Goal: Information Seeking & Learning: Learn about a topic

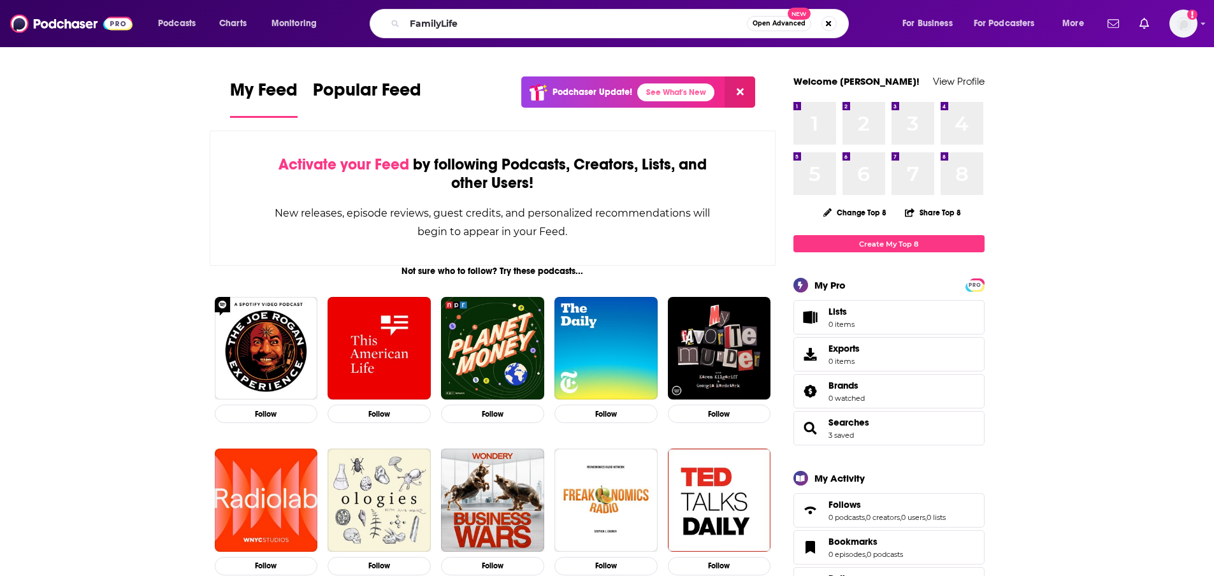
type input "FamilyLife"
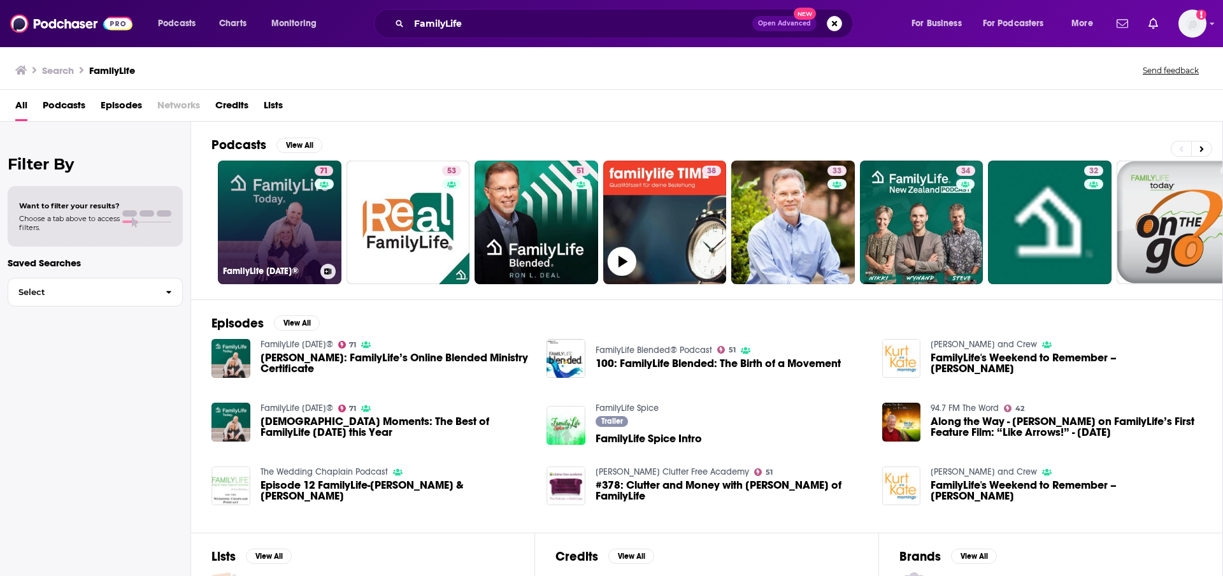
click at [294, 231] on link "71 FamilyLife [DATE]®" at bounding box center [280, 223] width 124 height 124
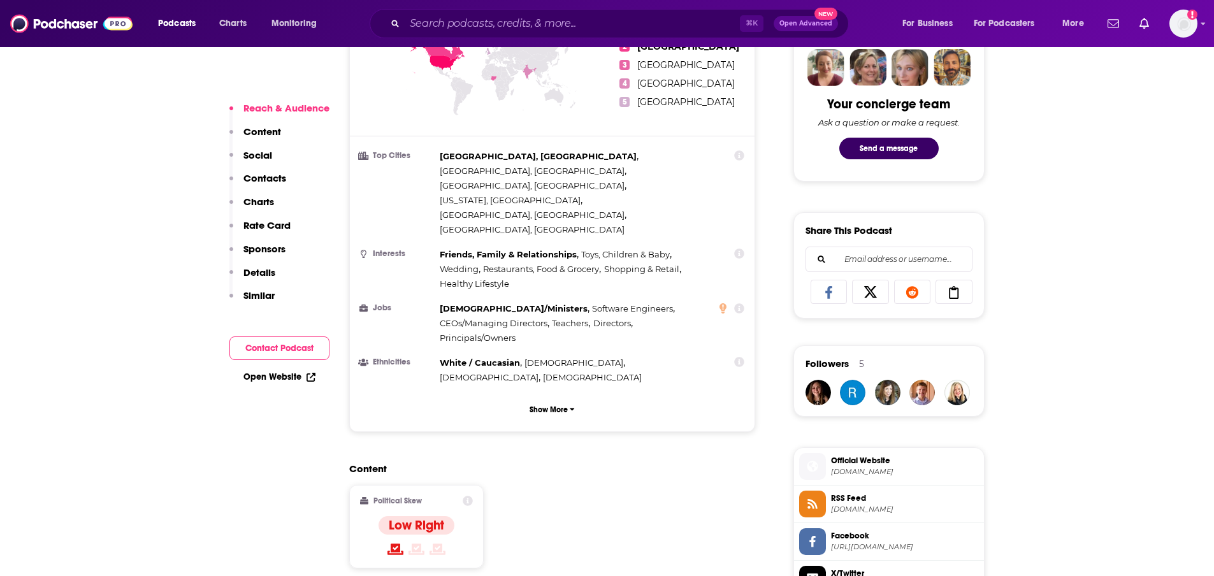
scroll to position [723, 0]
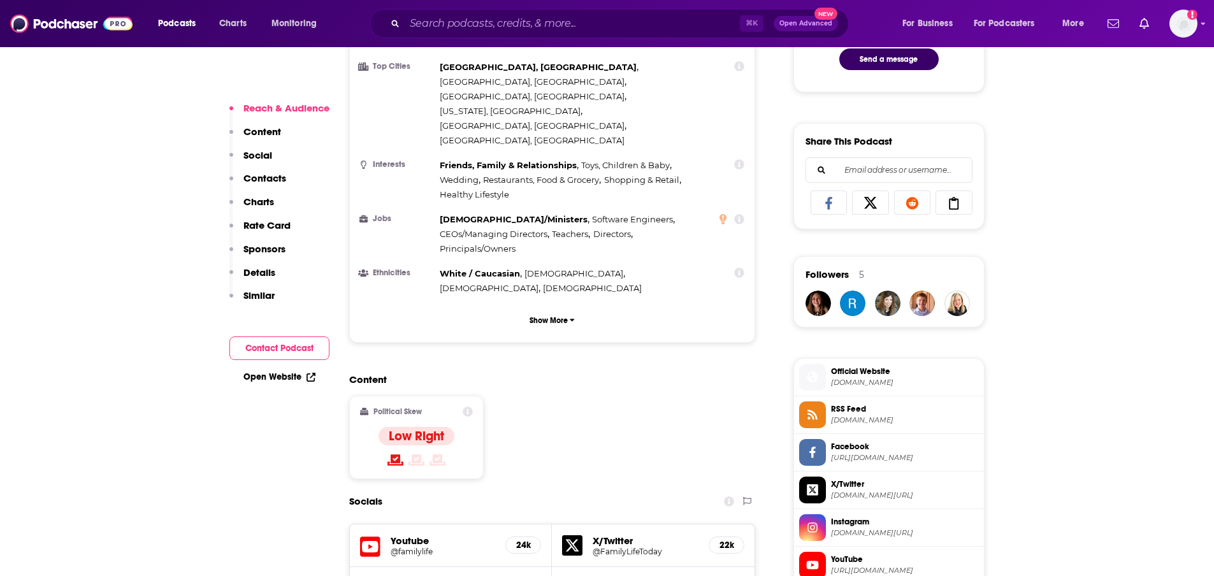
click at [868, 422] on span "[DOMAIN_NAME]" at bounding box center [905, 420] width 148 height 10
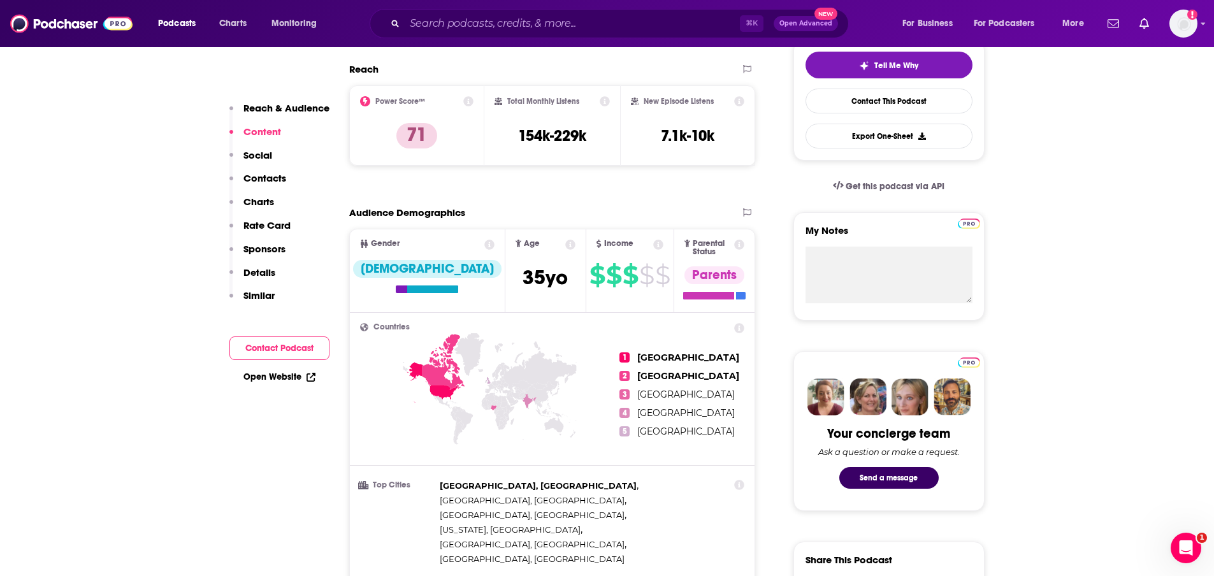
scroll to position [1, 0]
